Goal: Browse casually: Explore the website without a specific task or goal

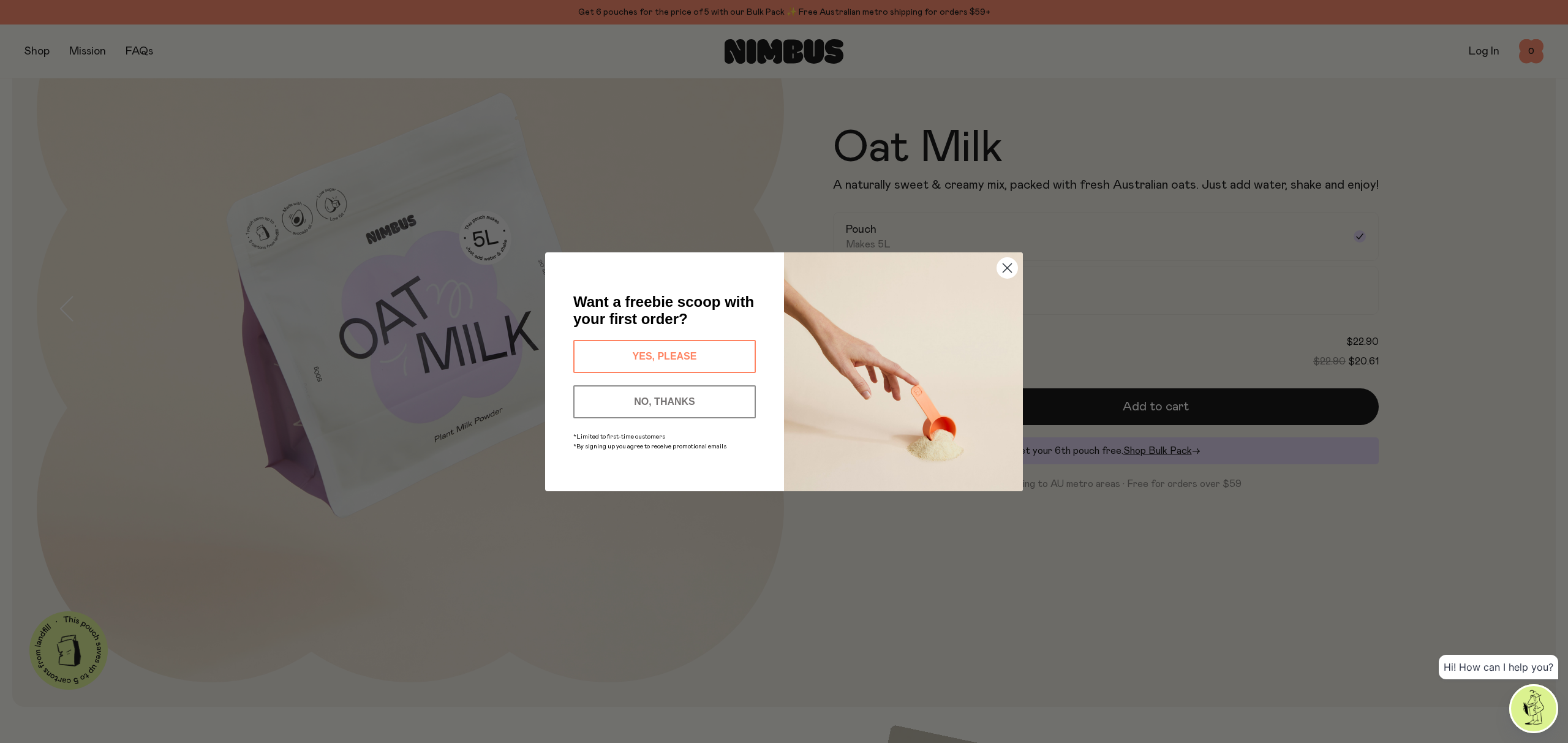
scroll to position [181, 0]
click at [1008, 267] on circle "Close dialog" at bounding box center [1007, 267] width 20 height 20
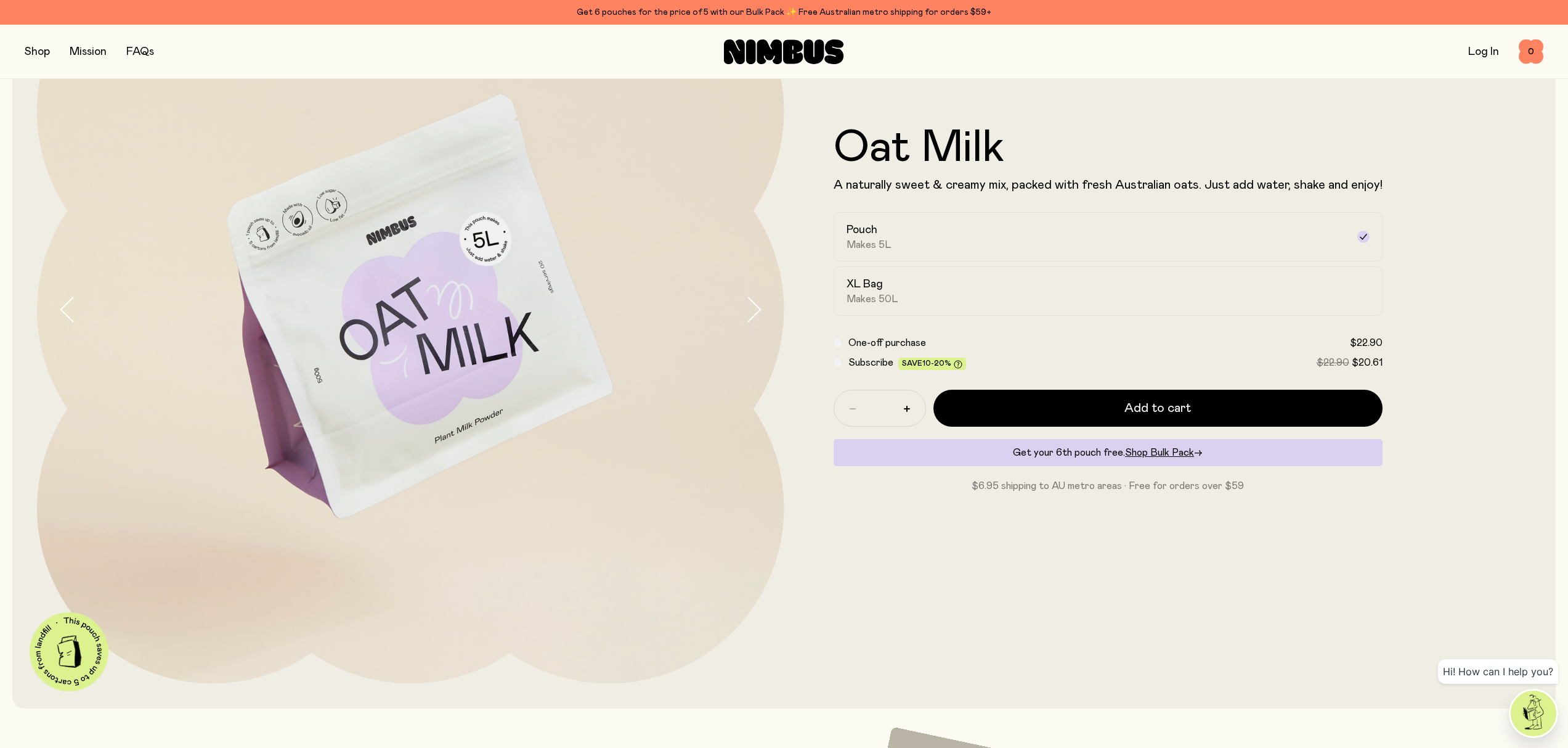
scroll to position [183, 0]
click at [1162, 518] on div "Oat Milk A naturally sweet & creamy mix, packed with fresh Australian oats. Jus…" at bounding box center [1159, 310] width 748 height 748
click at [906, 296] on div "XL Bag Makes 50L" at bounding box center [1096, 290] width 501 height 28
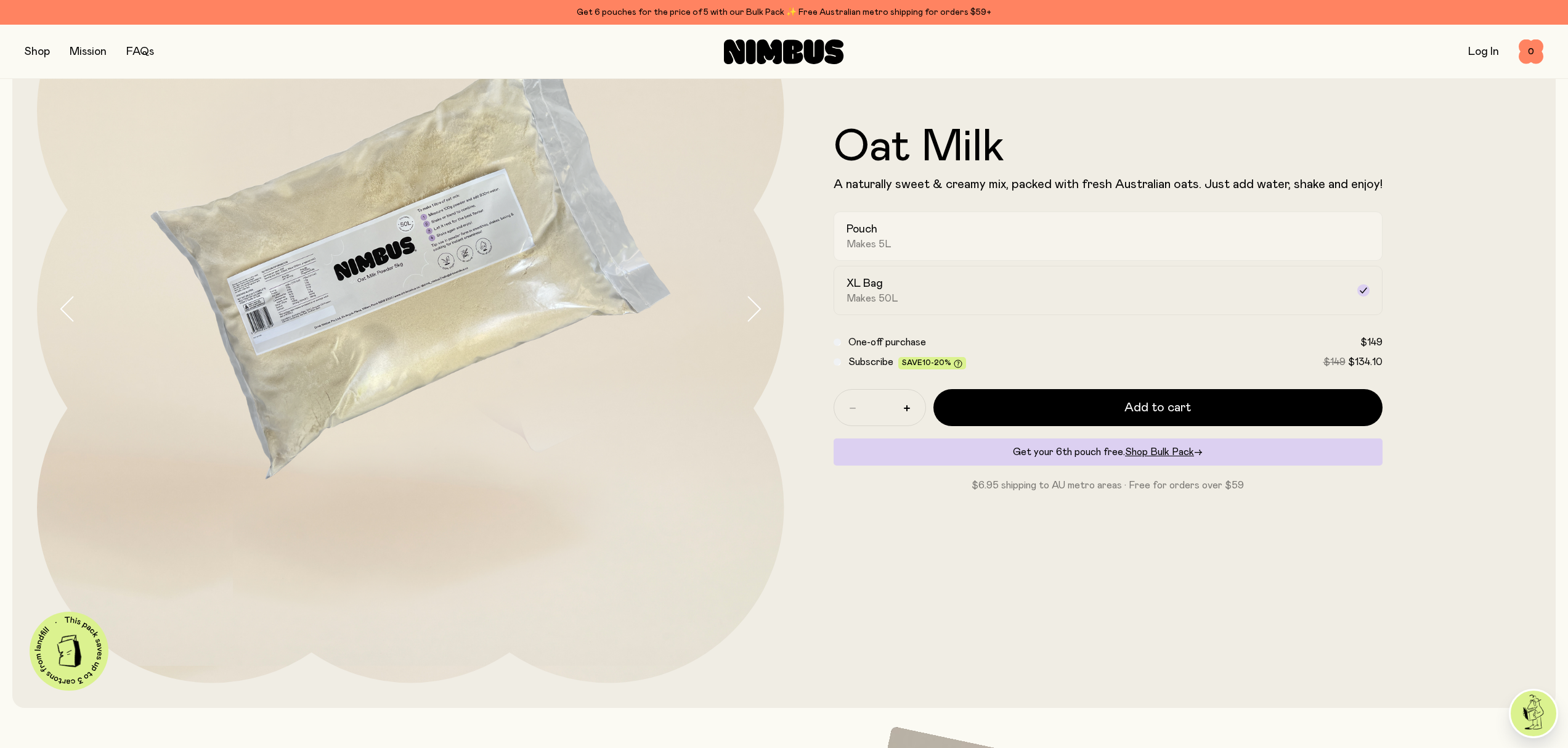
click at [901, 249] on div "Pouch Makes 5L" at bounding box center [1096, 235] width 501 height 28
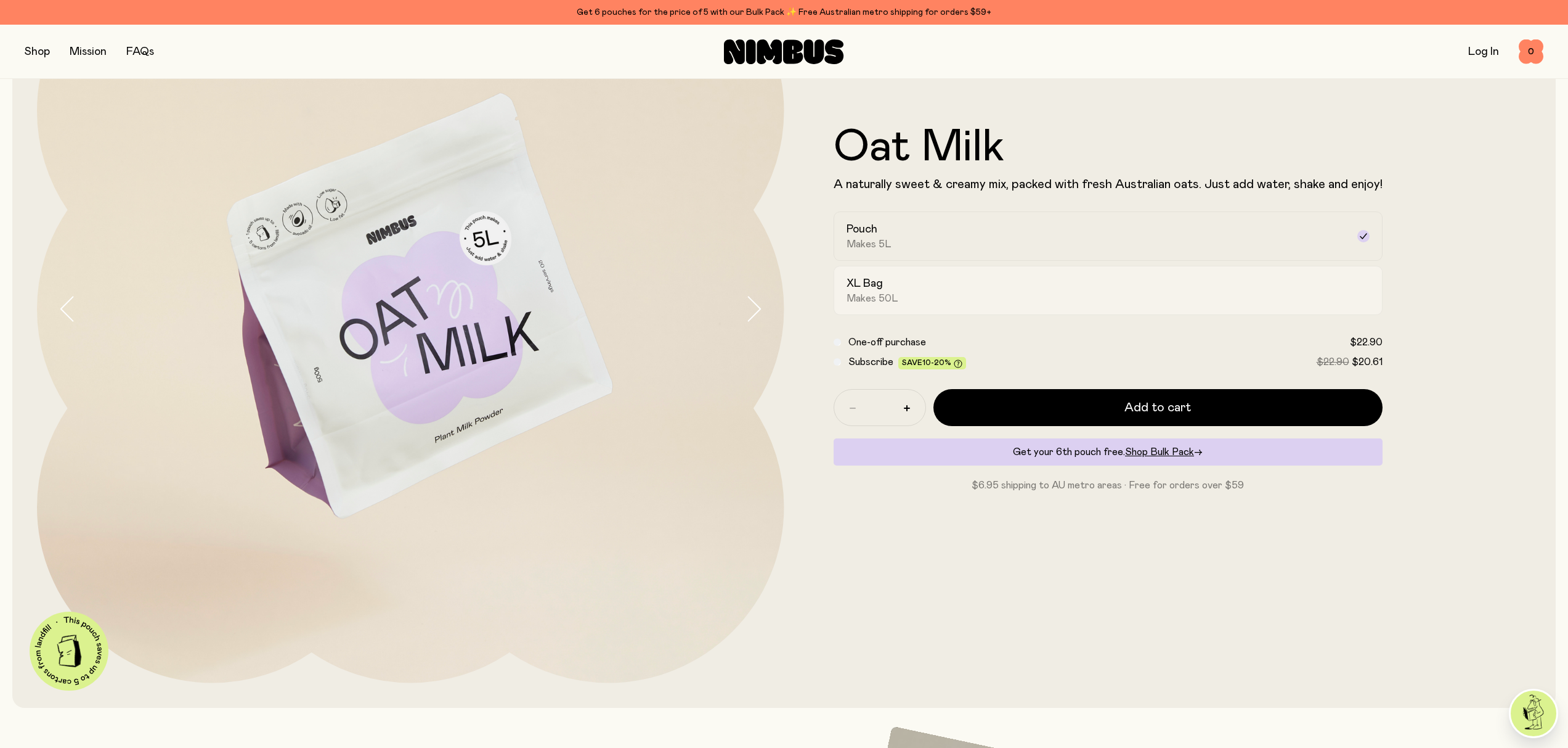
click at [895, 294] on span "Makes 50L" at bounding box center [872, 299] width 52 height 13
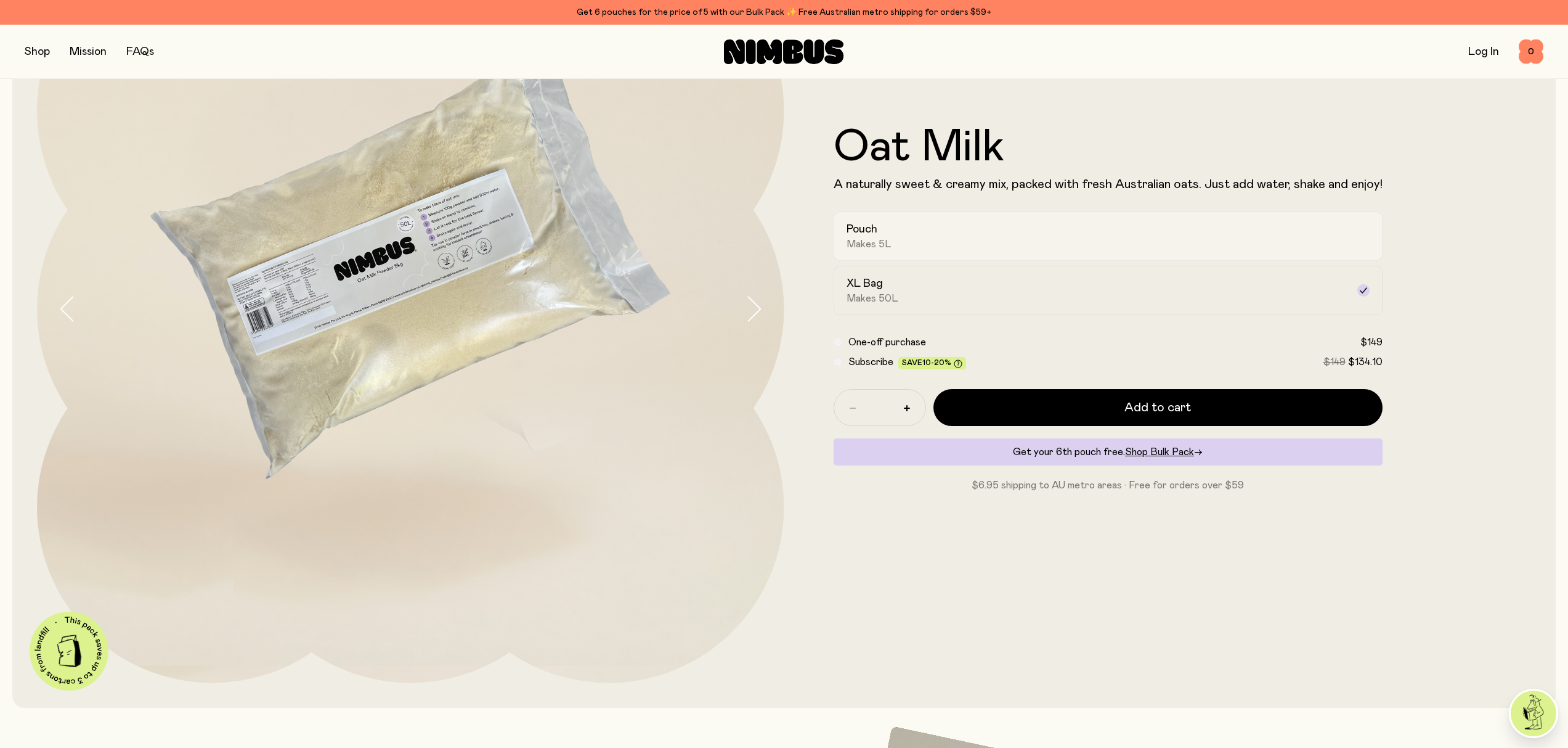
click at [876, 234] on h2 "Pouch" at bounding box center [862, 229] width 31 height 14
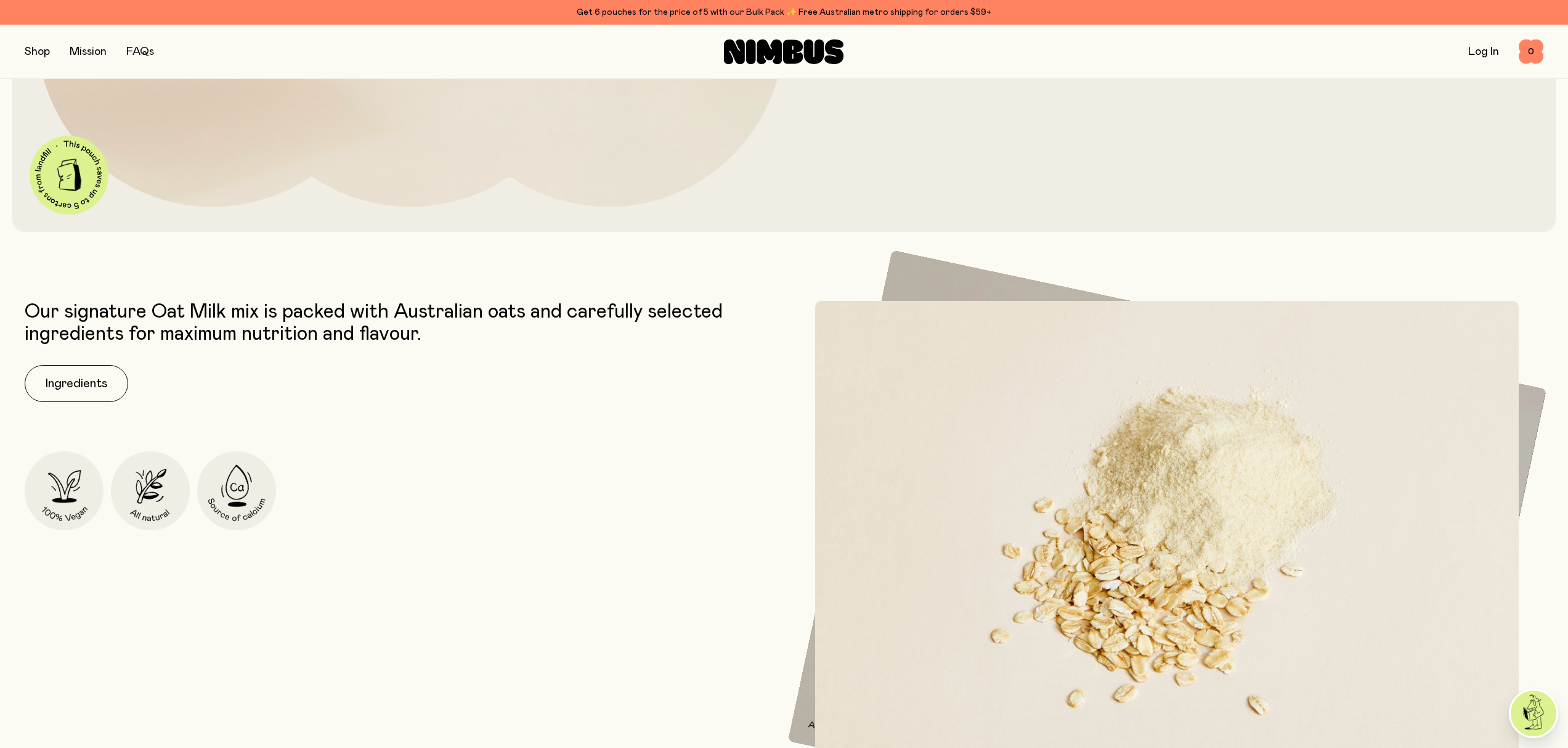
scroll to position [710, 0]
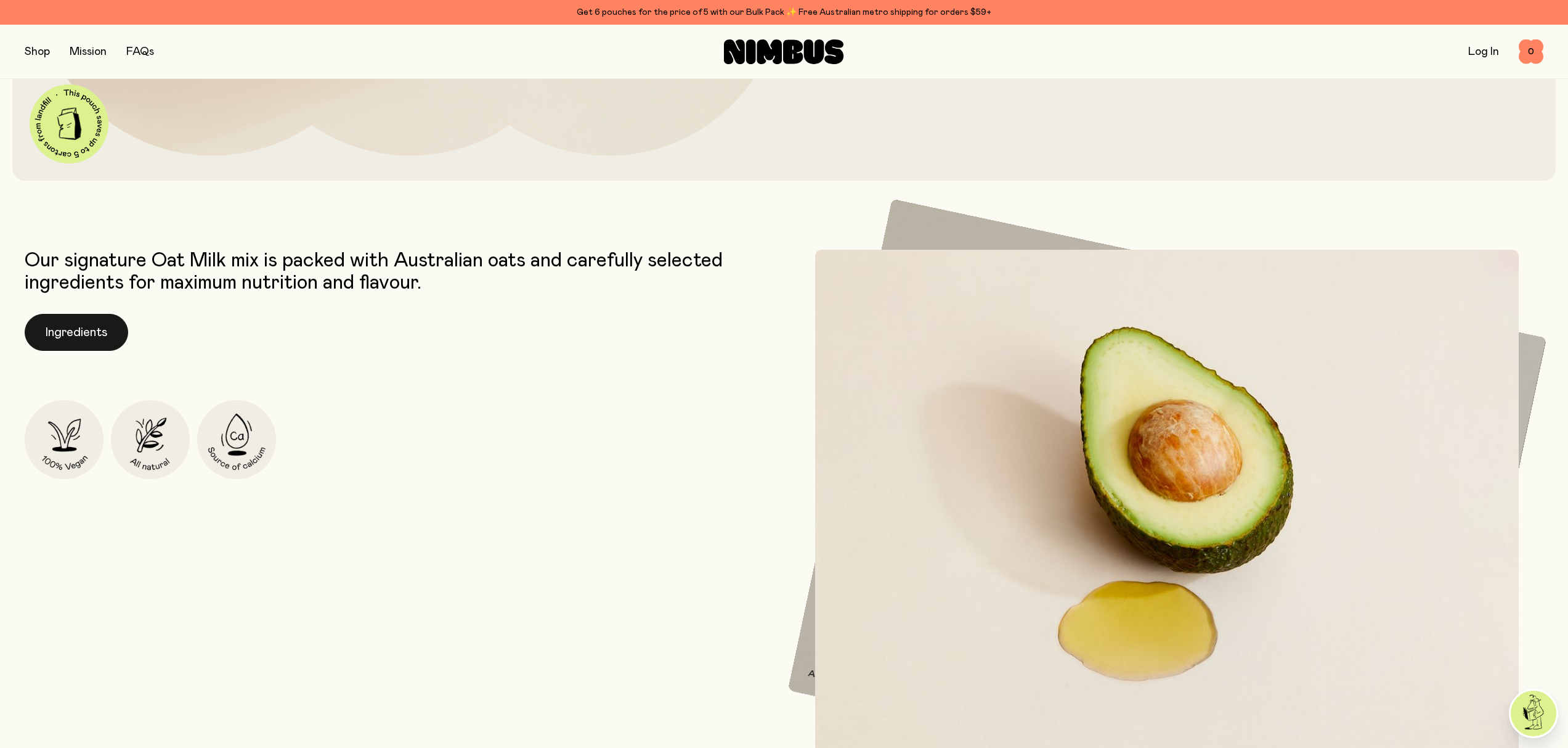
click at [103, 338] on button "Ingredients" at bounding box center [76, 331] width 103 height 37
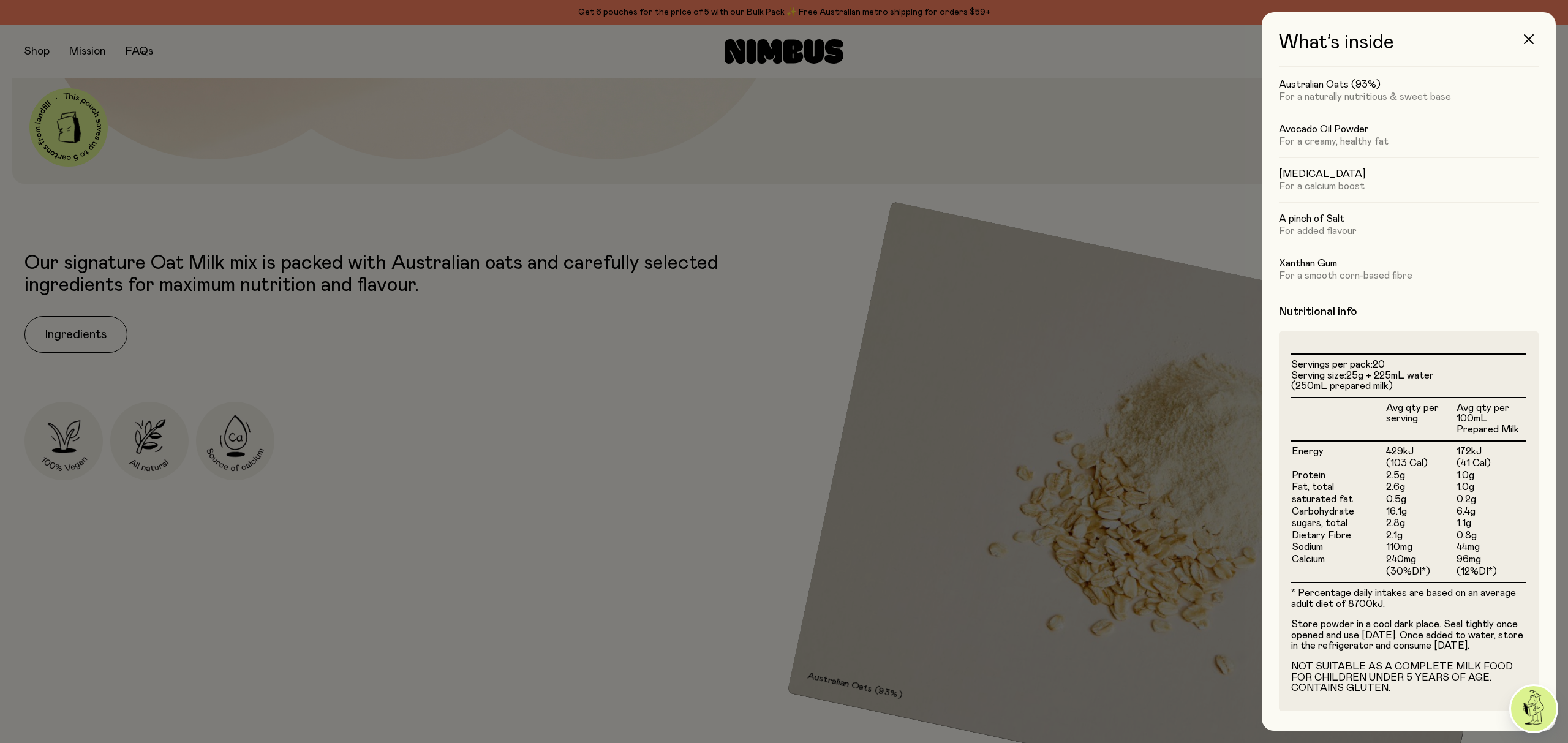
scroll to position [58, 0]
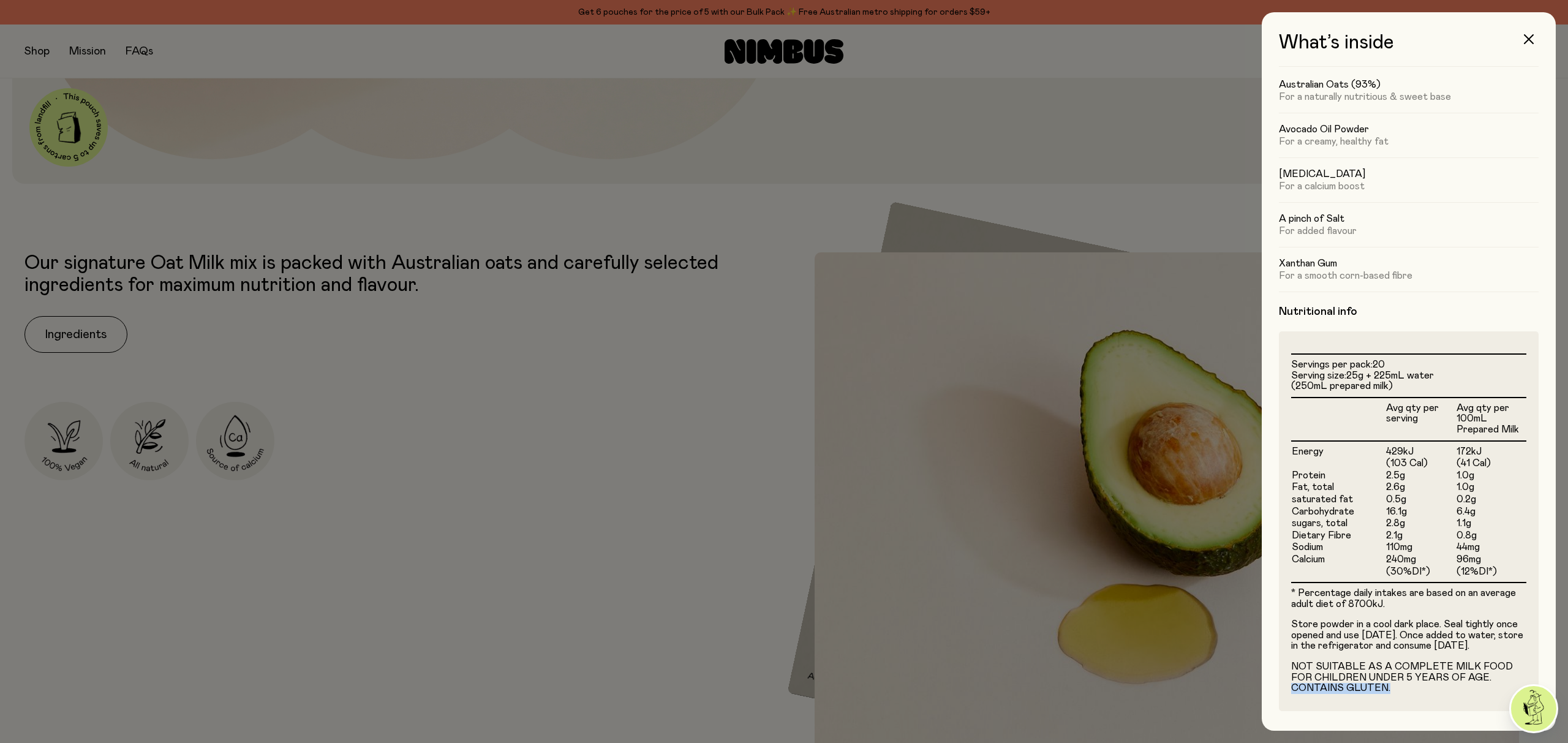
drag, startPoint x: 1392, startPoint y: 687, endPoint x: 1281, endPoint y: 687, distance: 111.0
click at [1281, 687] on div "Servings per pack: 20 Serving size: 25g + 225mL water (250mL prepared milk) Avg…" at bounding box center [1408, 521] width 260 height 380
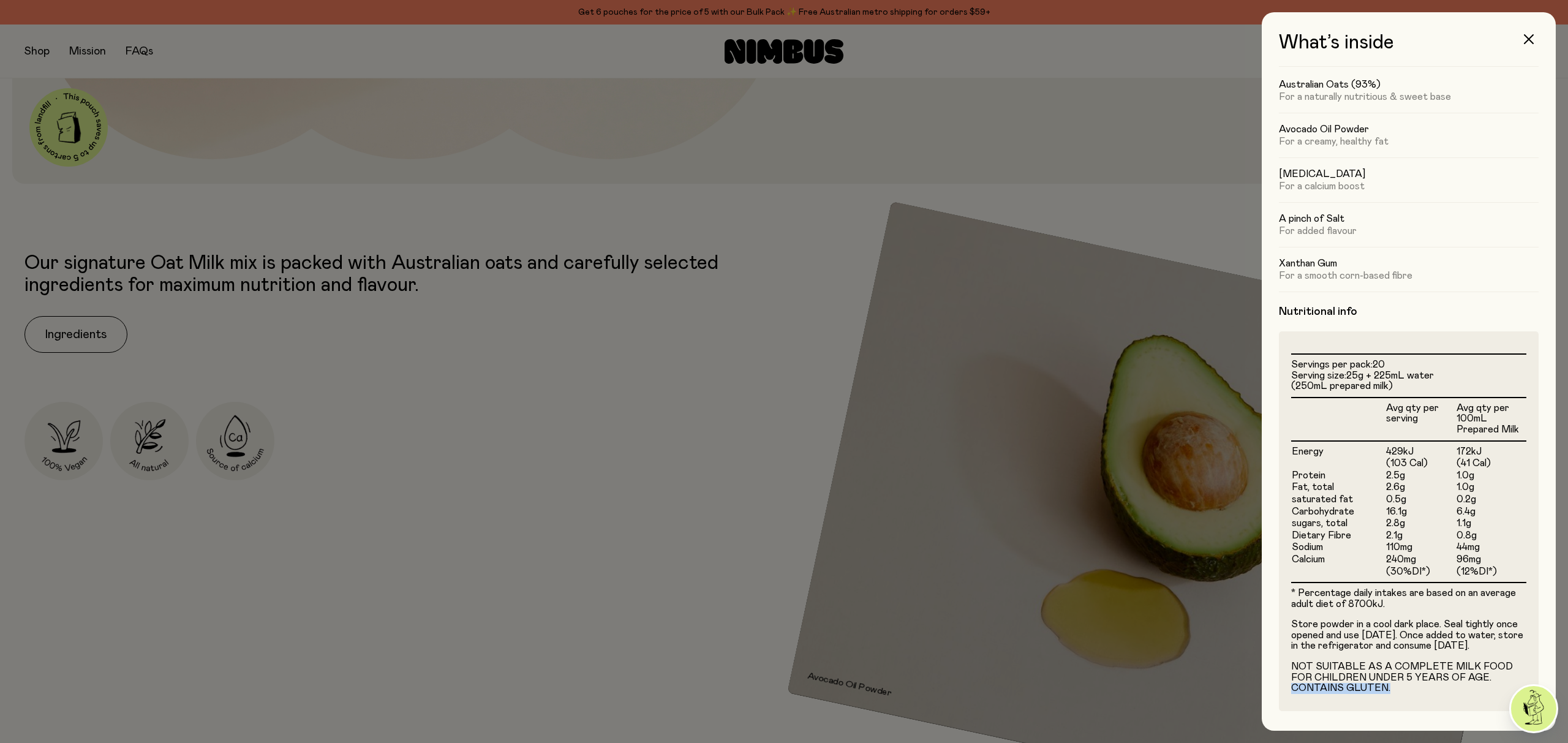
click at [1461, 696] on div "* Percentage daily intakes are based on an average adult diet of 8700kJ. Store …" at bounding box center [1408, 640] width 235 height 117
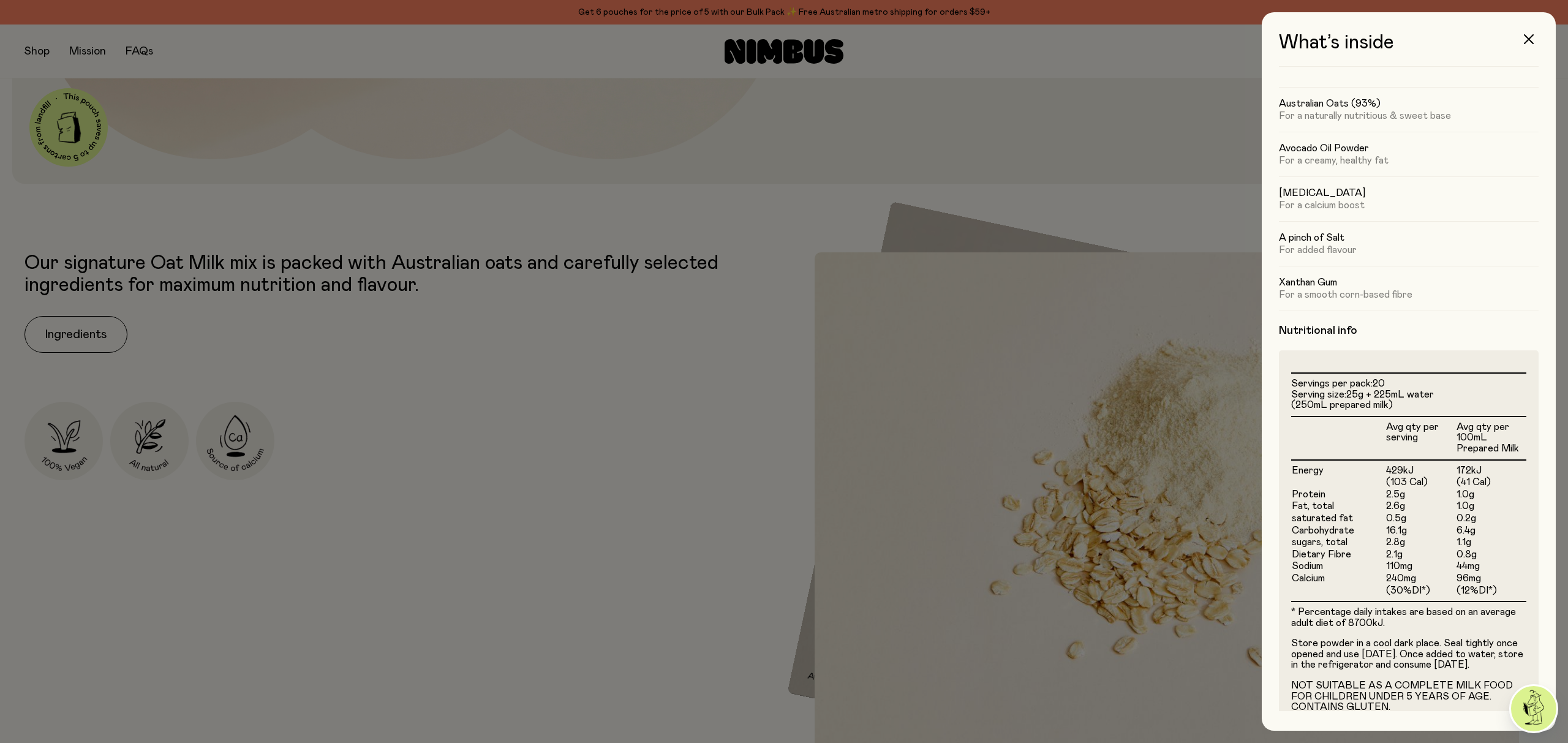
scroll to position [0, 0]
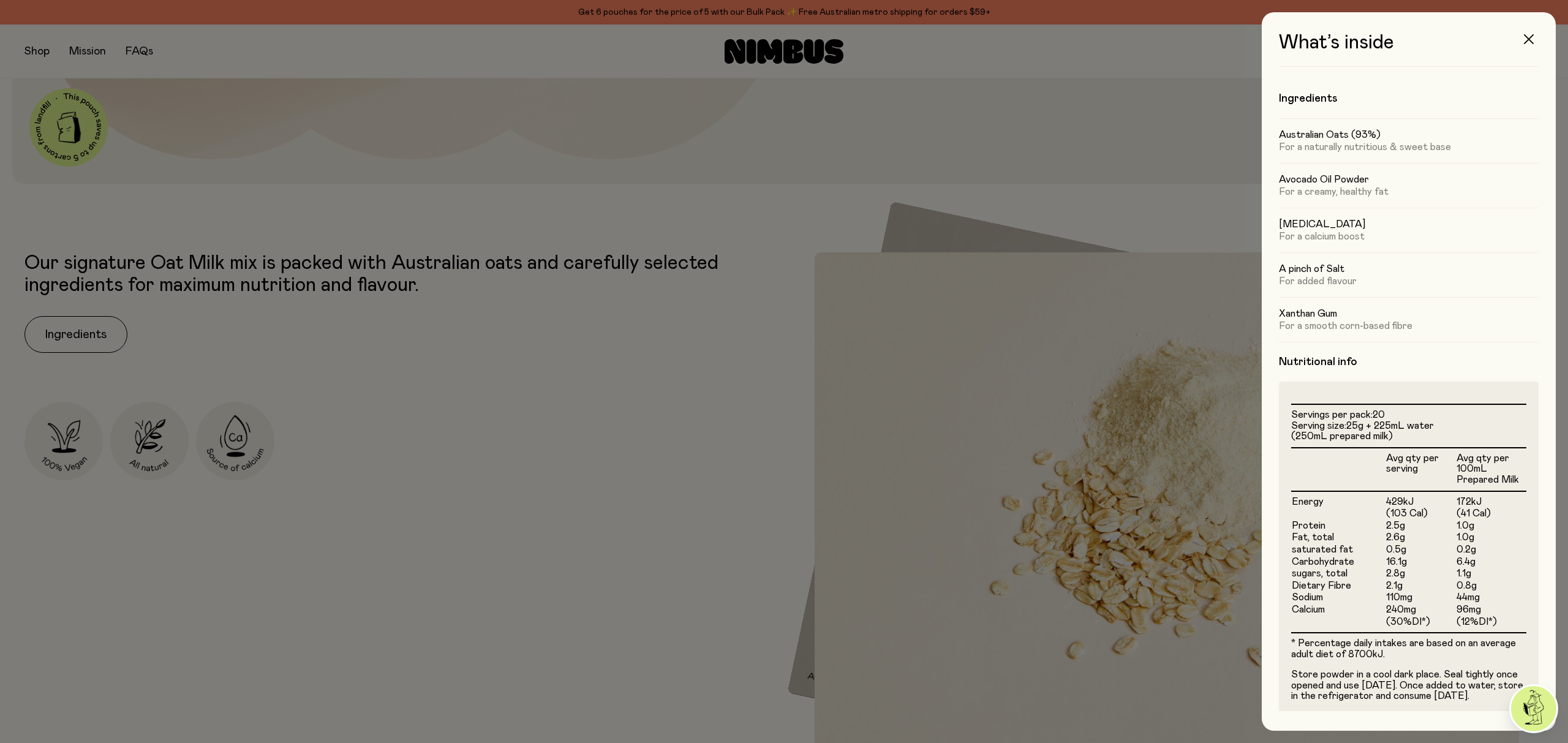
click at [1526, 34] on icon "button" at bounding box center [1528, 39] width 10 height 10
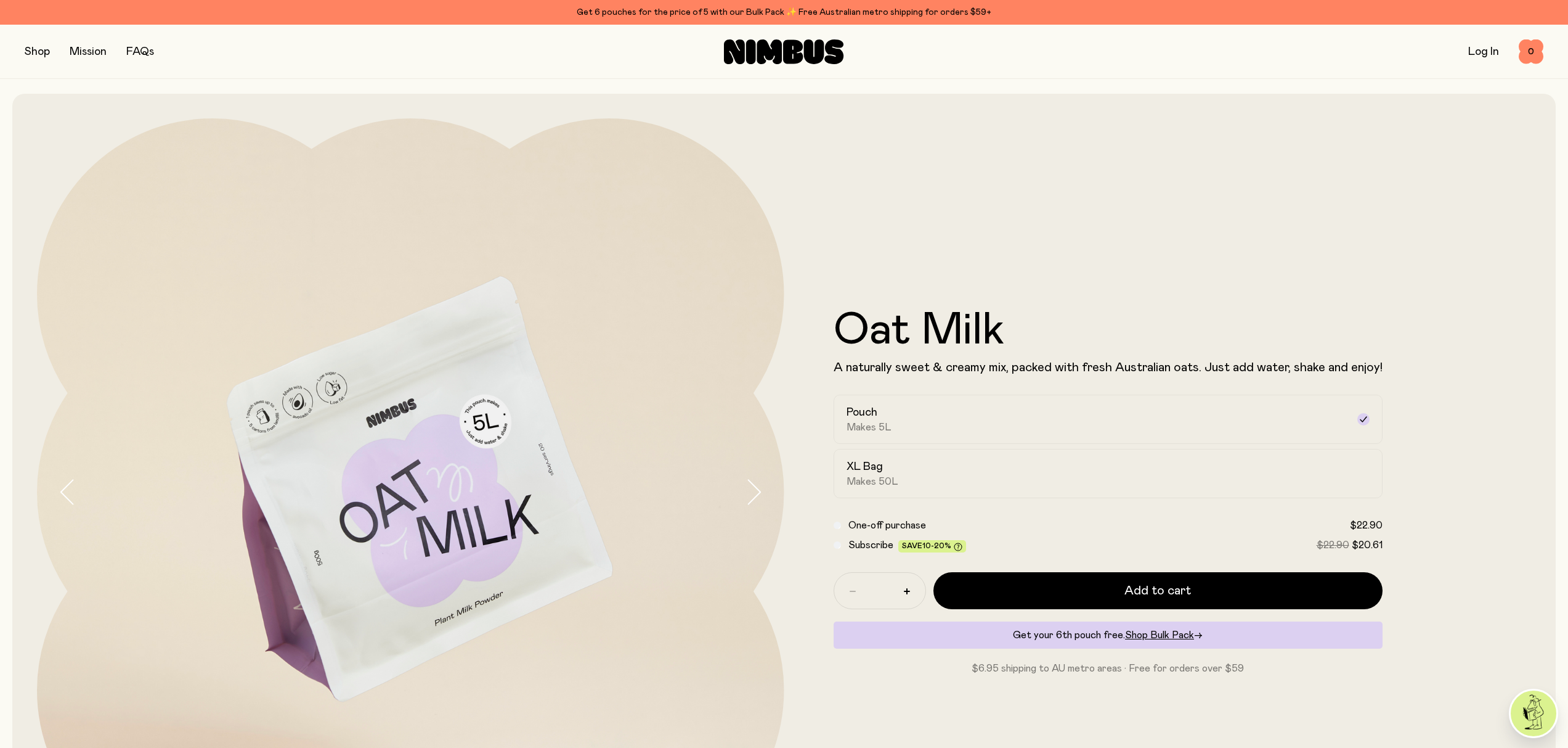
click at [34, 48] on button "button" at bounding box center [37, 52] width 25 height 17
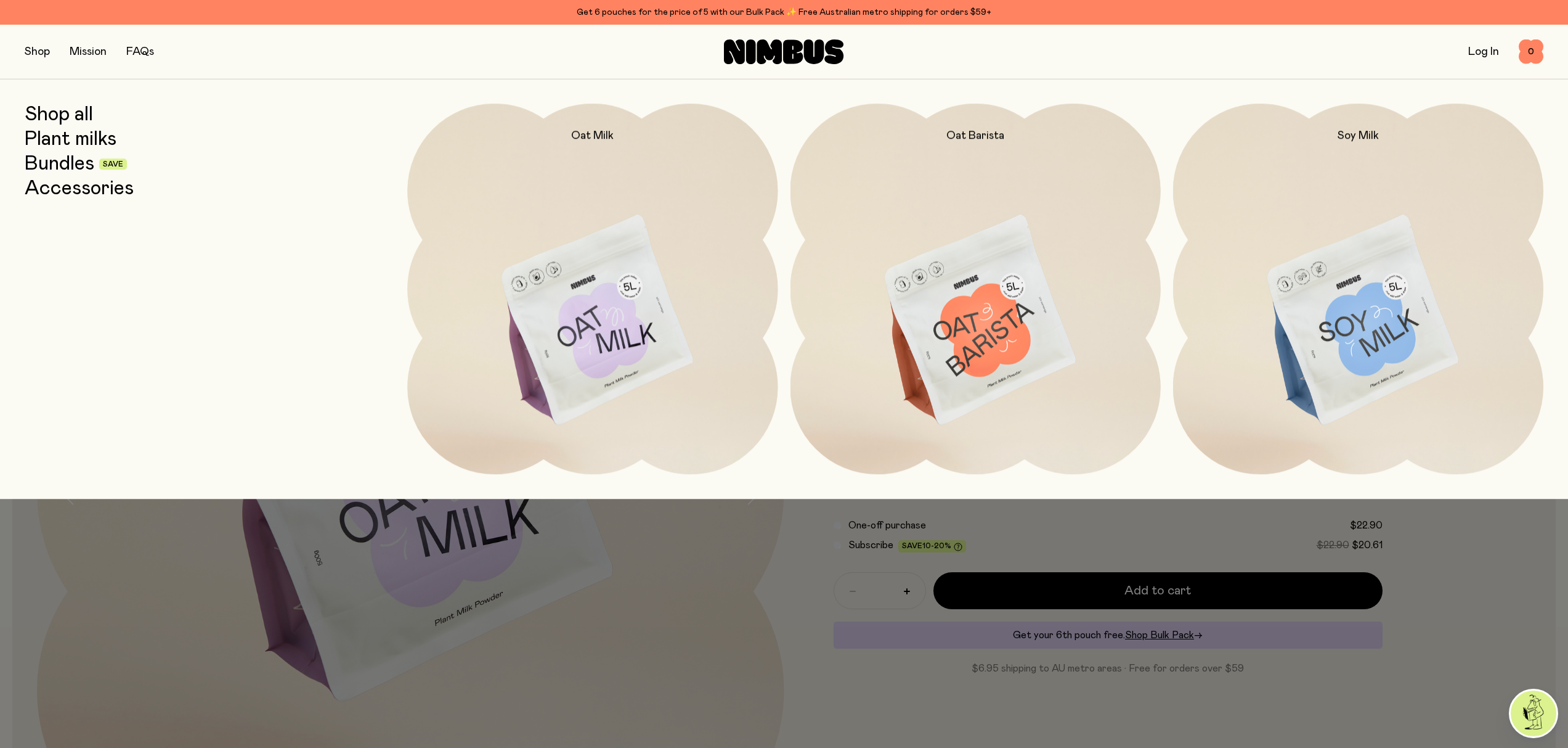
click at [60, 163] on link "Bundles" at bounding box center [59, 164] width 70 height 23
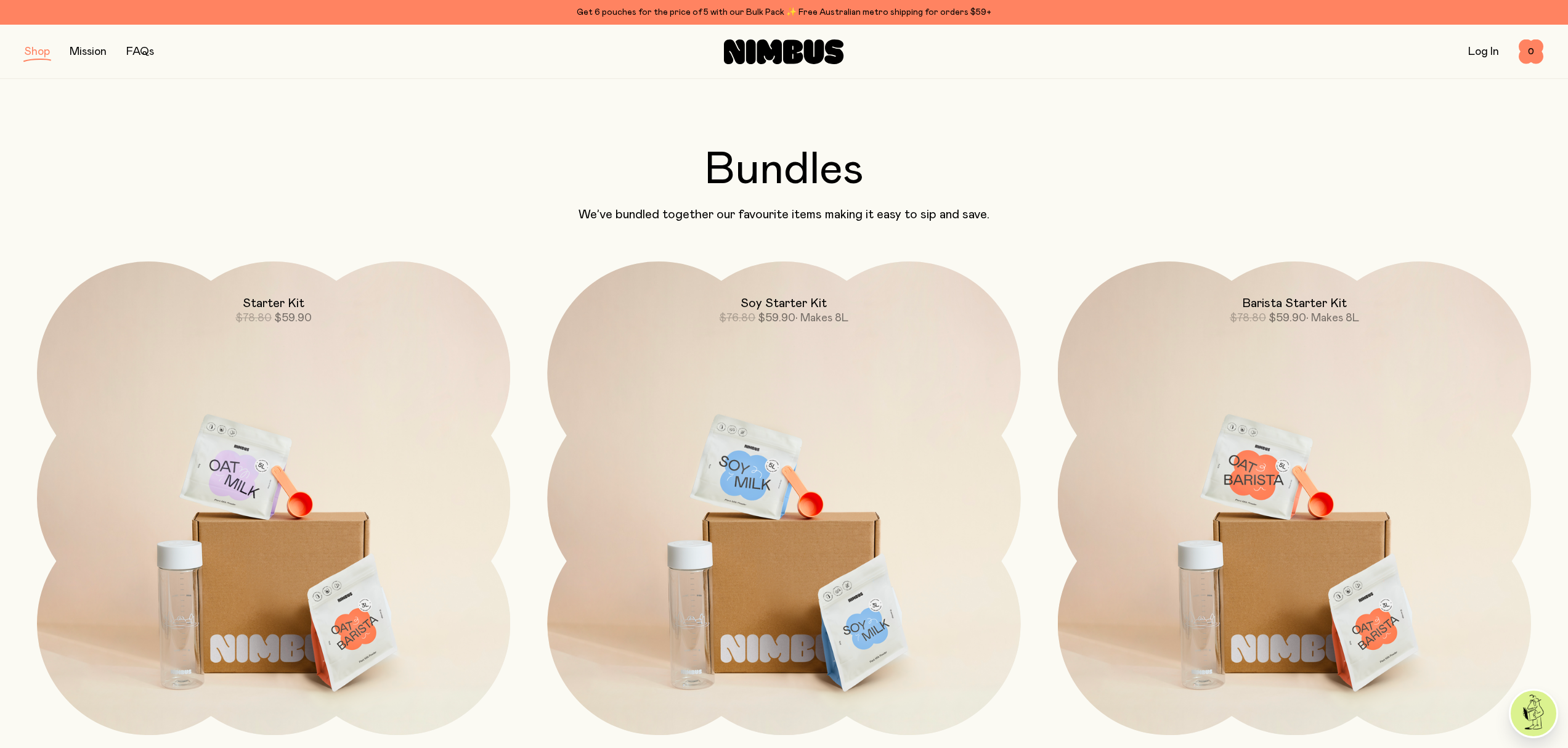
click at [33, 55] on button "button" at bounding box center [37, 52] width 25 height 17
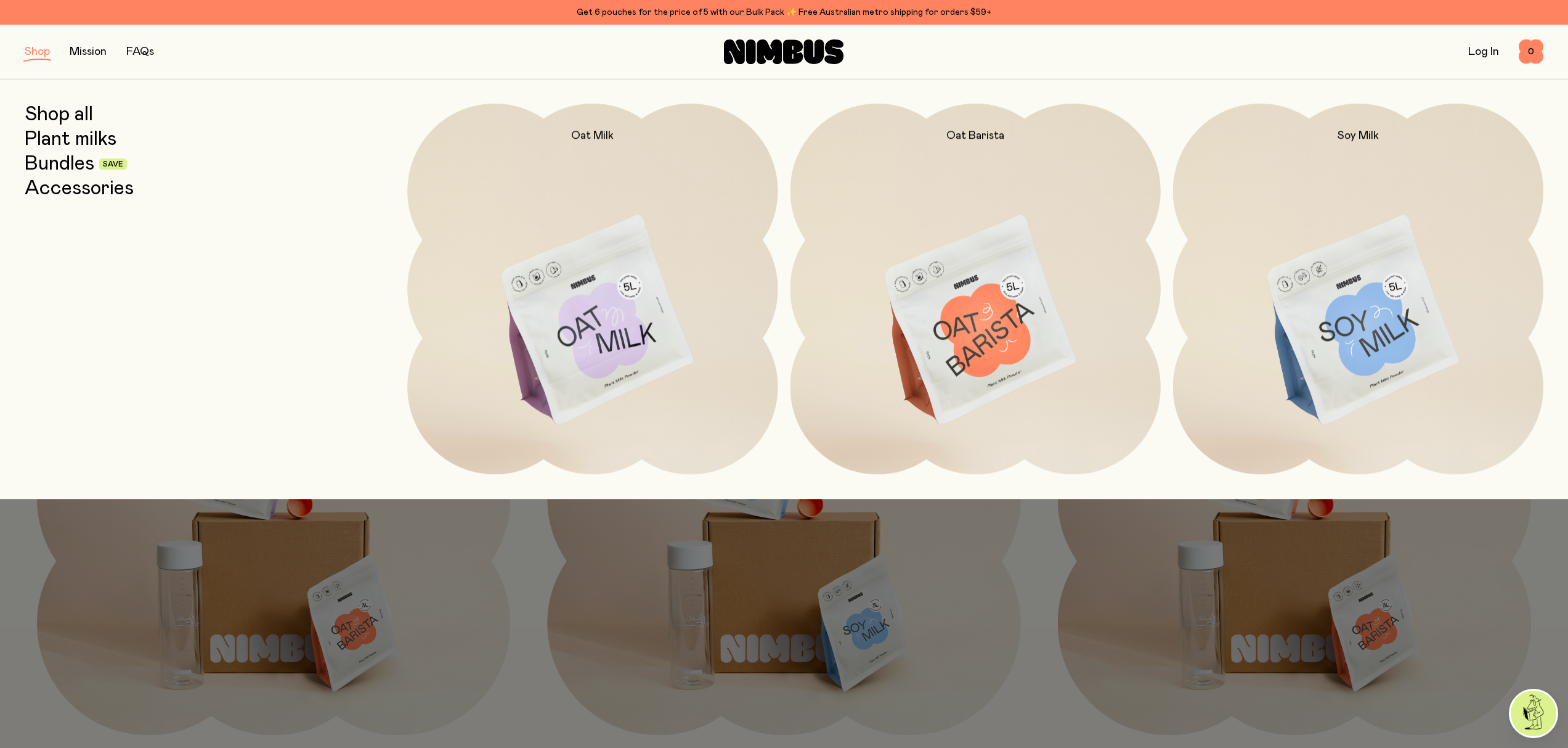
click at [76, 190] on link "Accessories" at bounding box center [79, 188] width 109 height 23
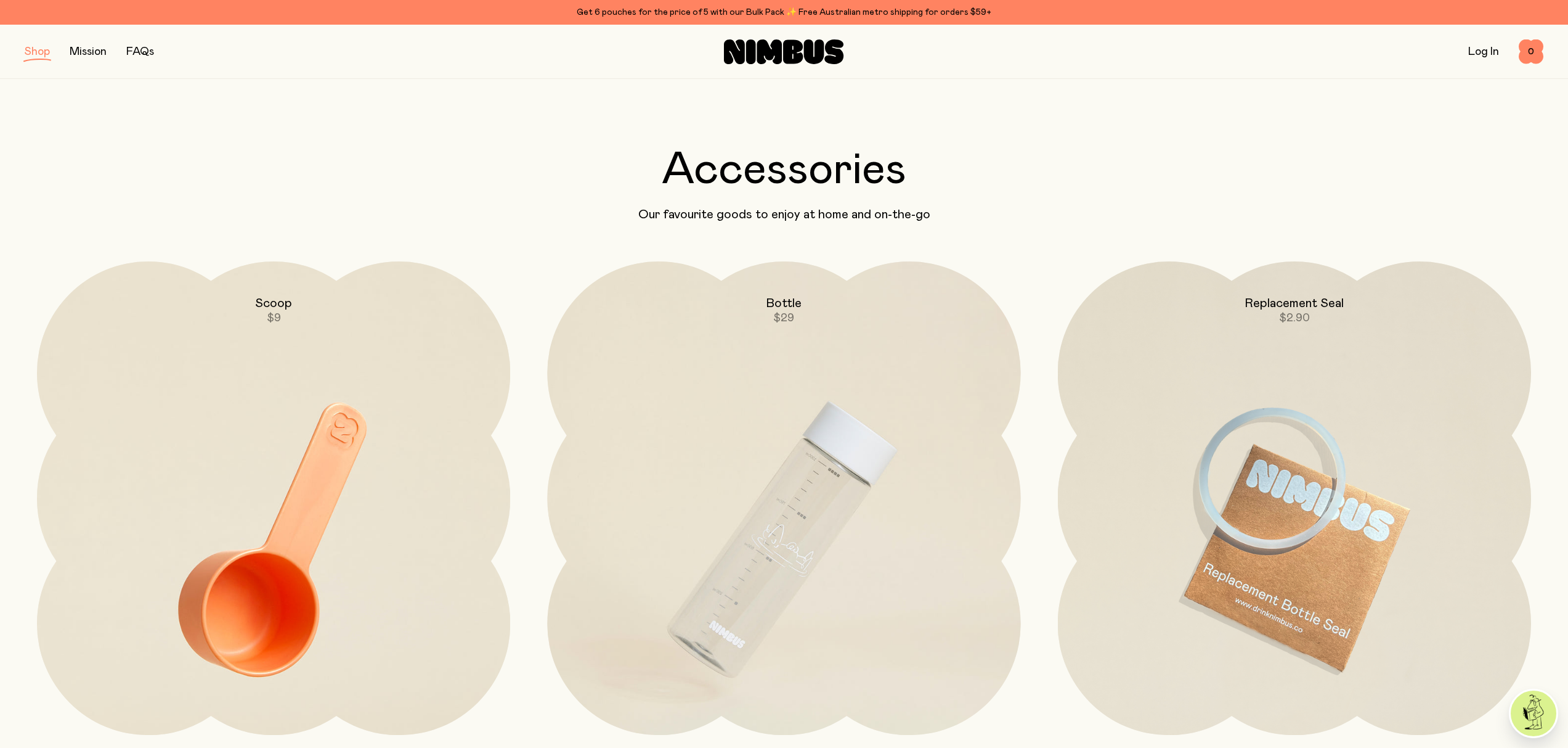
click at [30, 56] on button "button" at bounding box center [37, 52] width 25 height 17
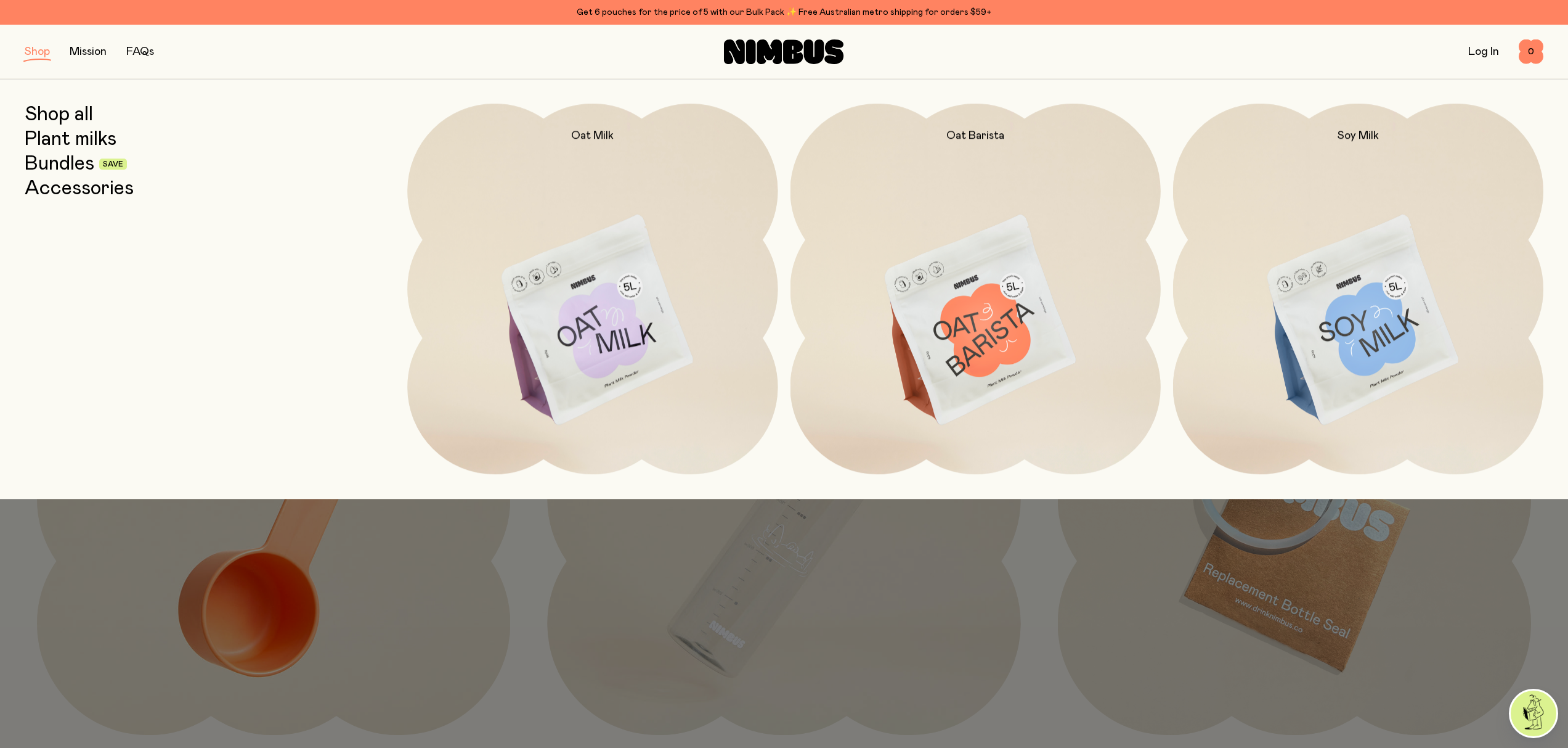
click at [81, 140] on link "Plant milks" at bounding box center [70, 139] width 91 height 23
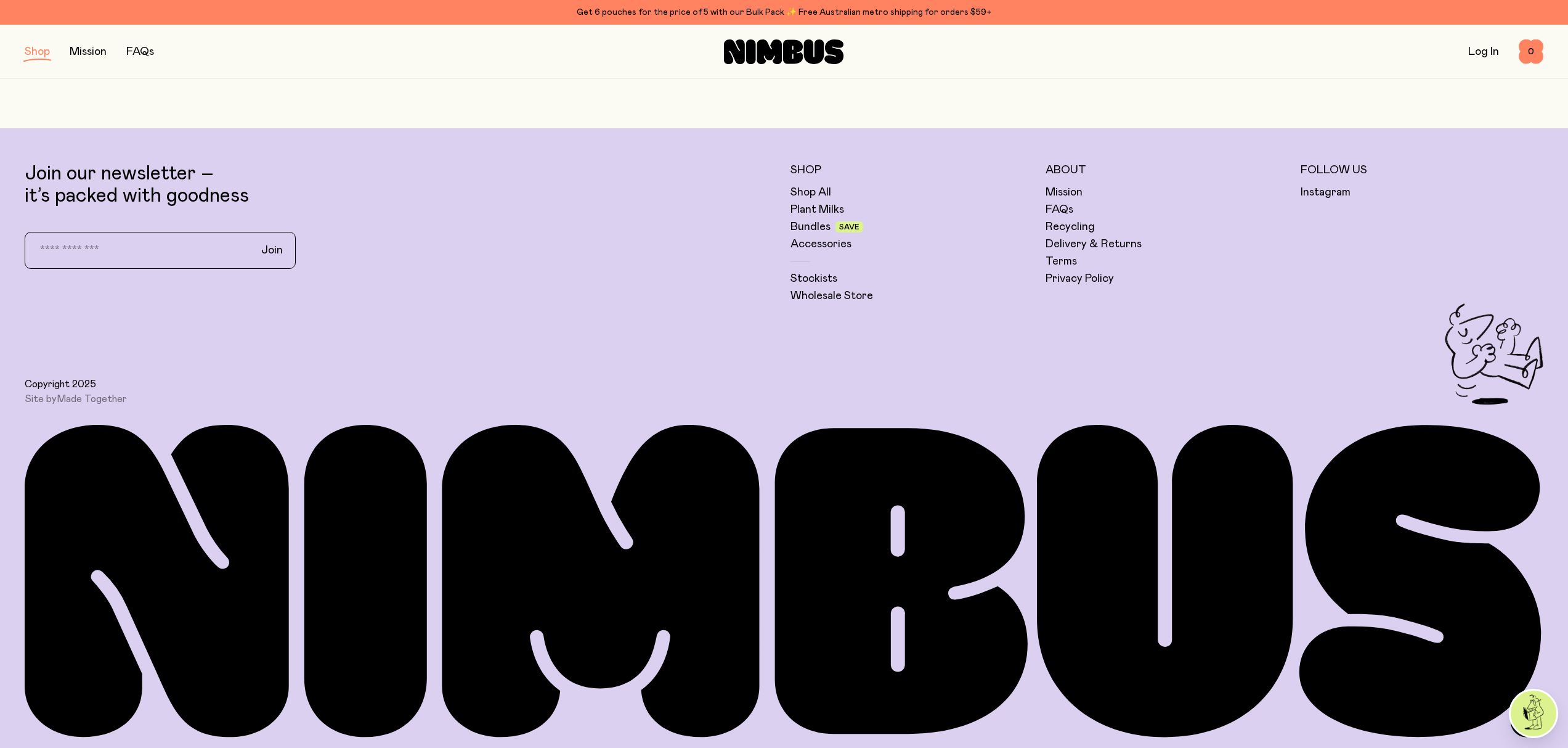
scroll to position [1196, 0]
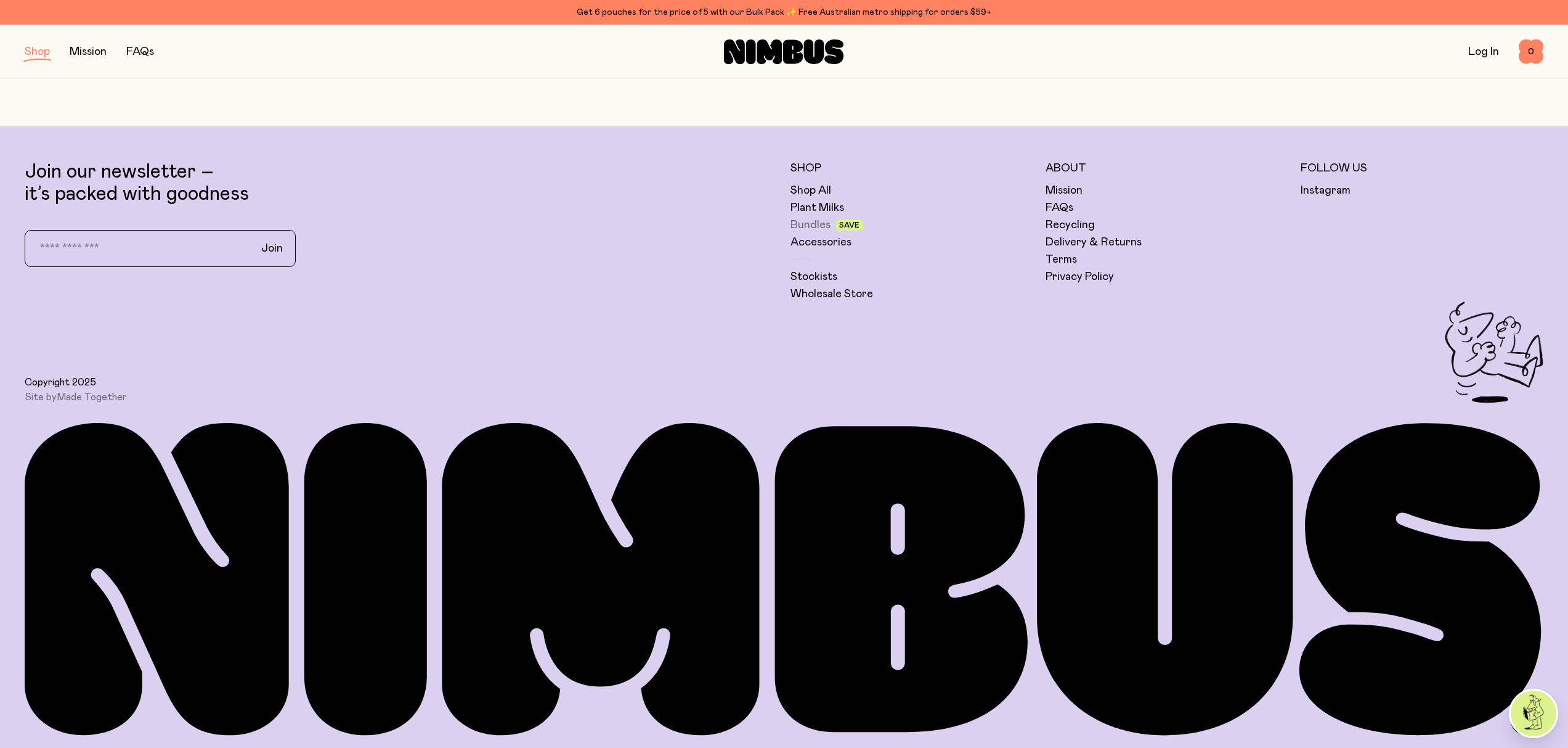
click at [808, 225] on link "Bundles" at bounding box center [810, 225] width 40 height 14
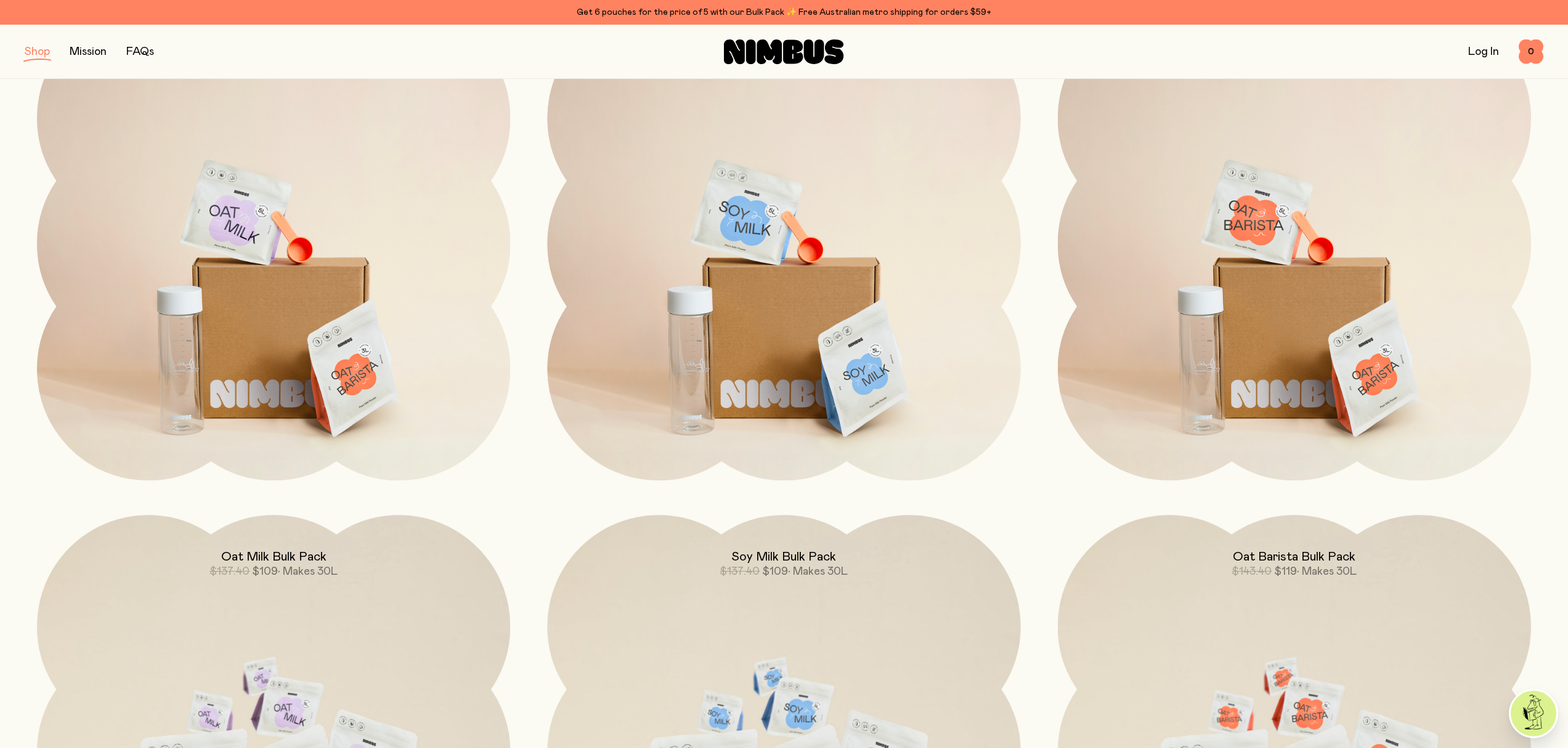
scroll to position [131, 0]
